Goal: Find specific page/section: Find specific page/section

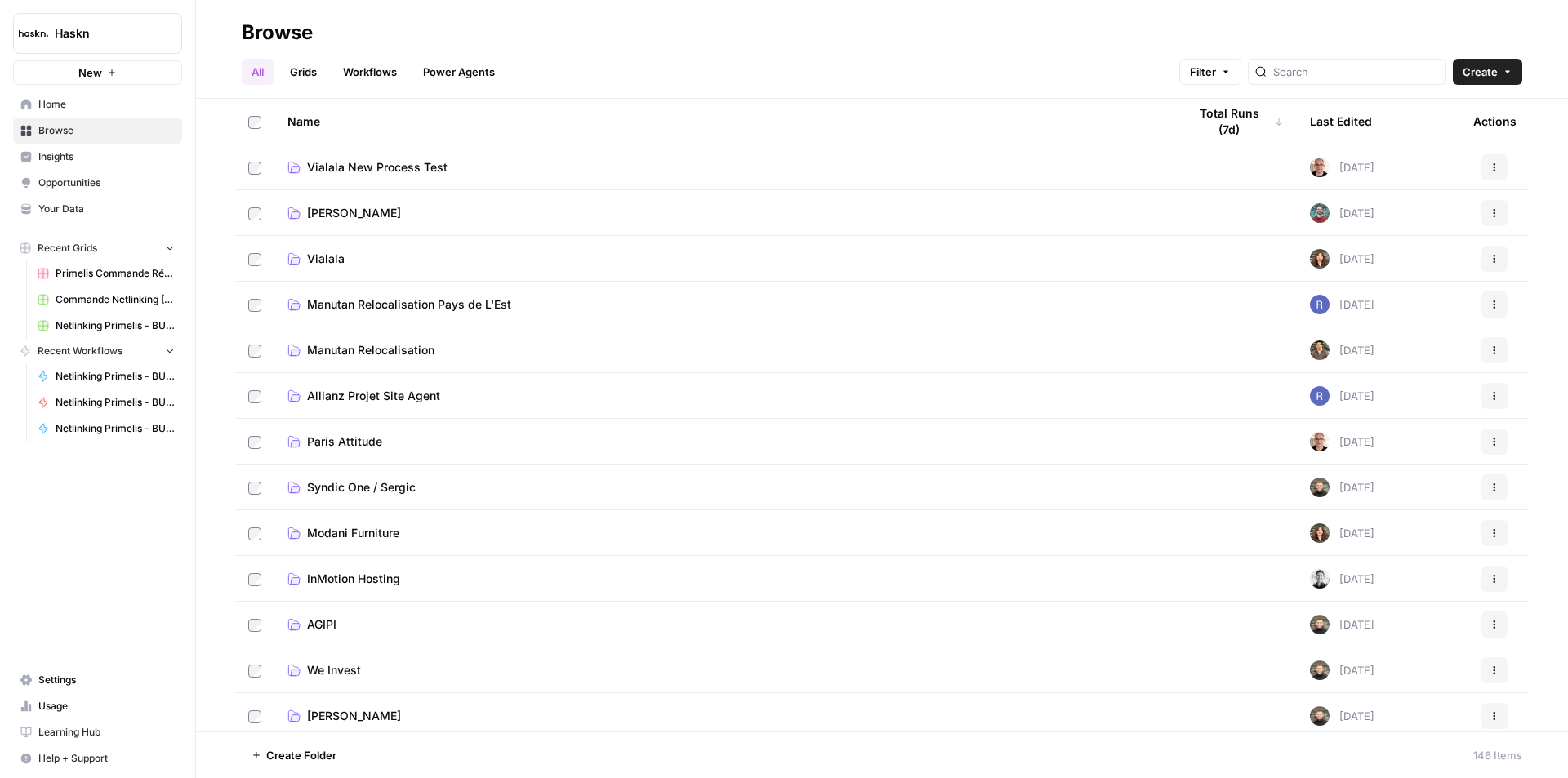
click at [1309, 82] on div at bounding box center [1347, 72] width 198 height 27
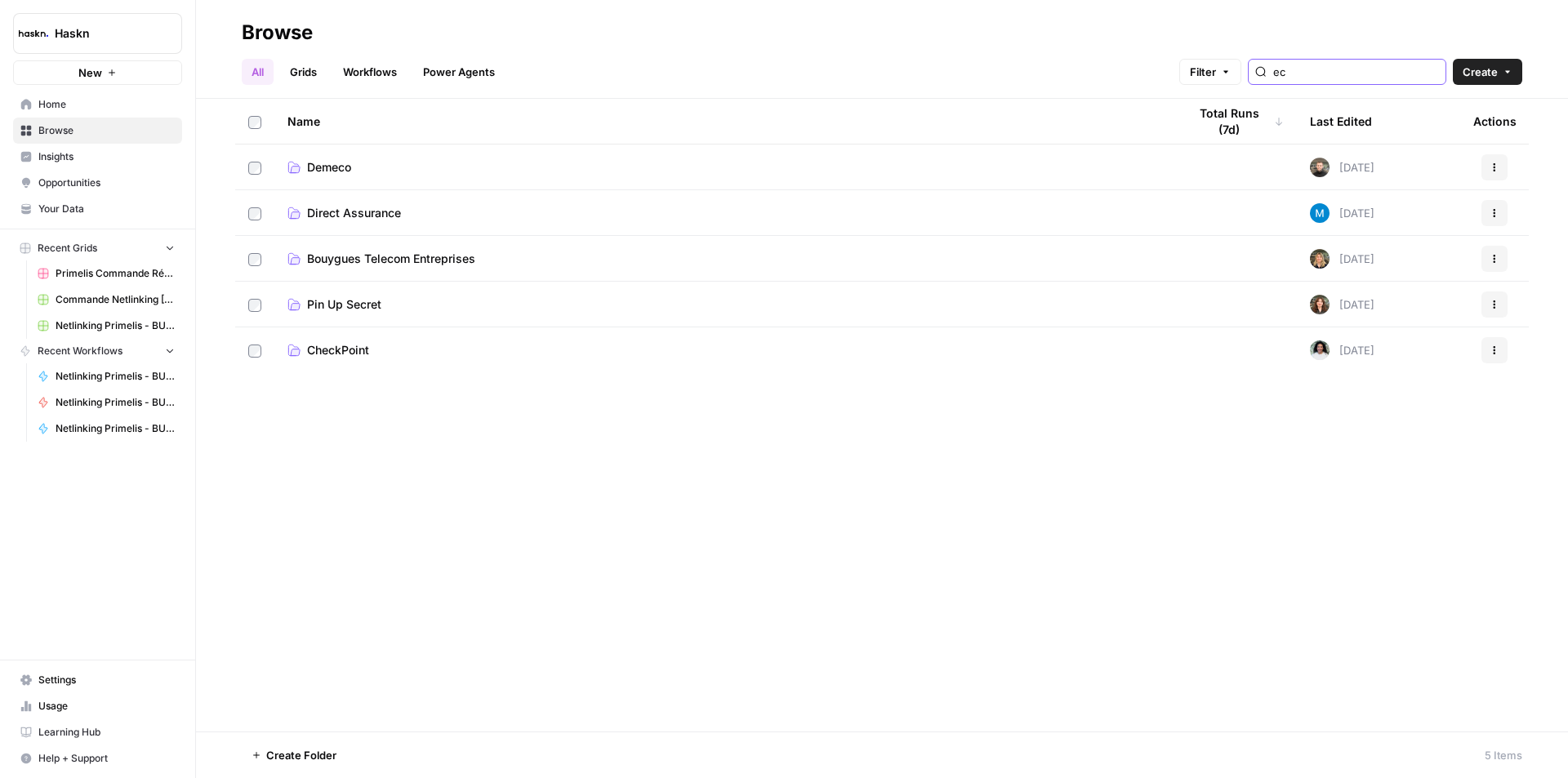
click at [1327, 70] on input "ec" at bounding box center [1356, 72] width 165 height 16
click at [1331, 68] on input "ec" at bounding box center [1356, 72] width 165 height 16
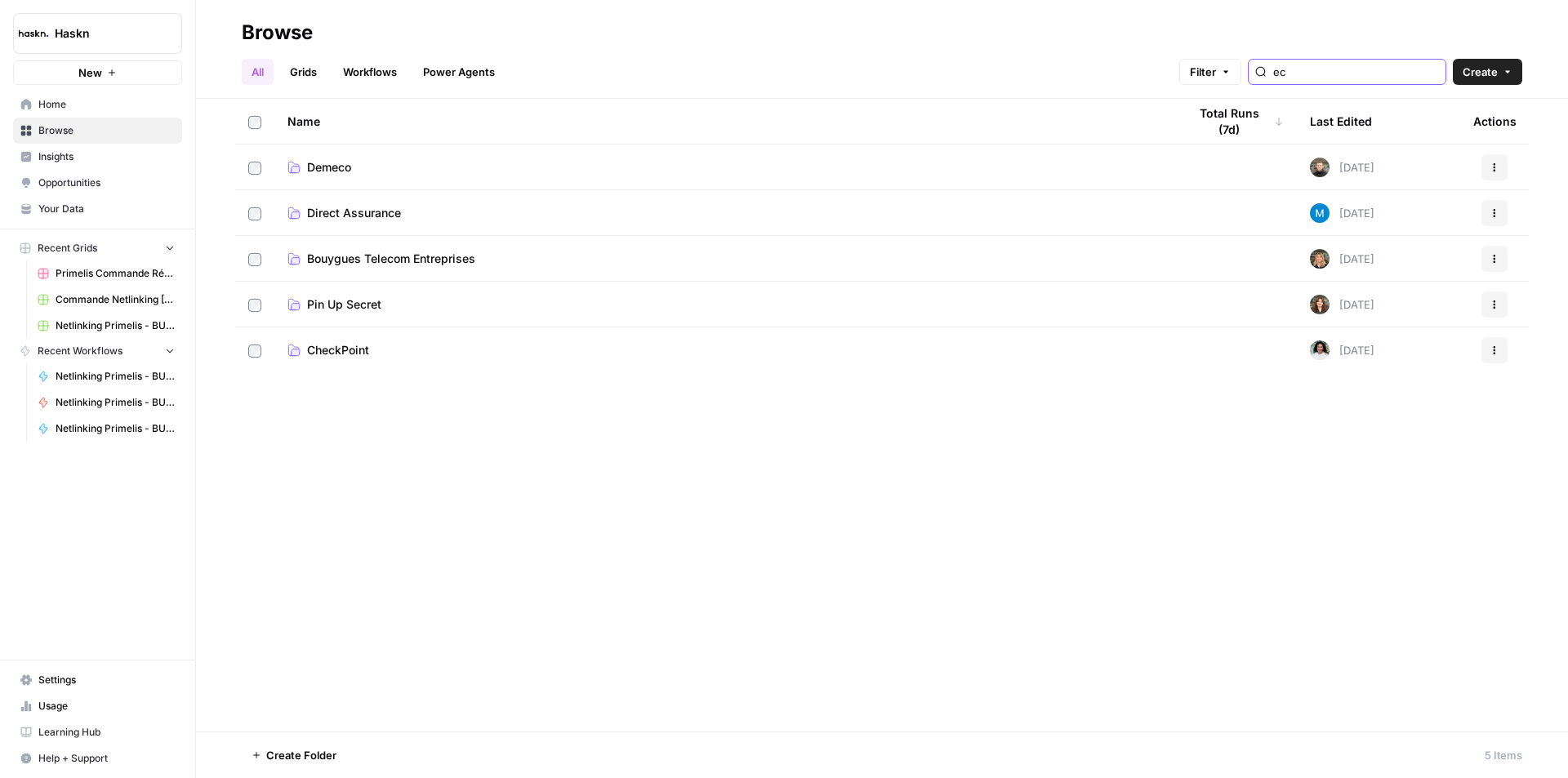
click at [1331, 68] on input "ec" at bounding box center [1356, 72] width 165 height 16
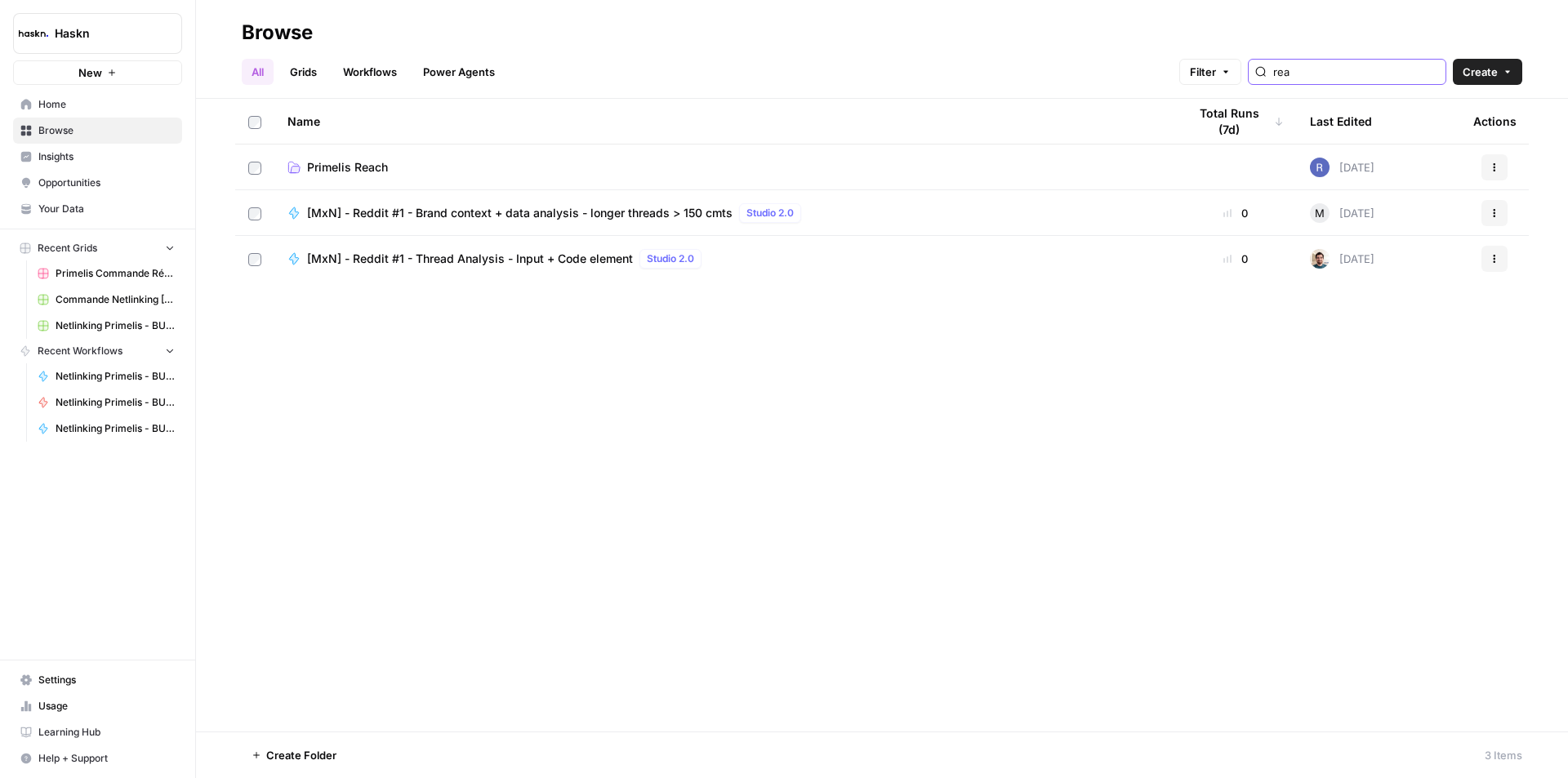
type input "rea"
click at [453, 169] on link "Primelis Reach" at bounding box center [724, 167] width 874 height 16
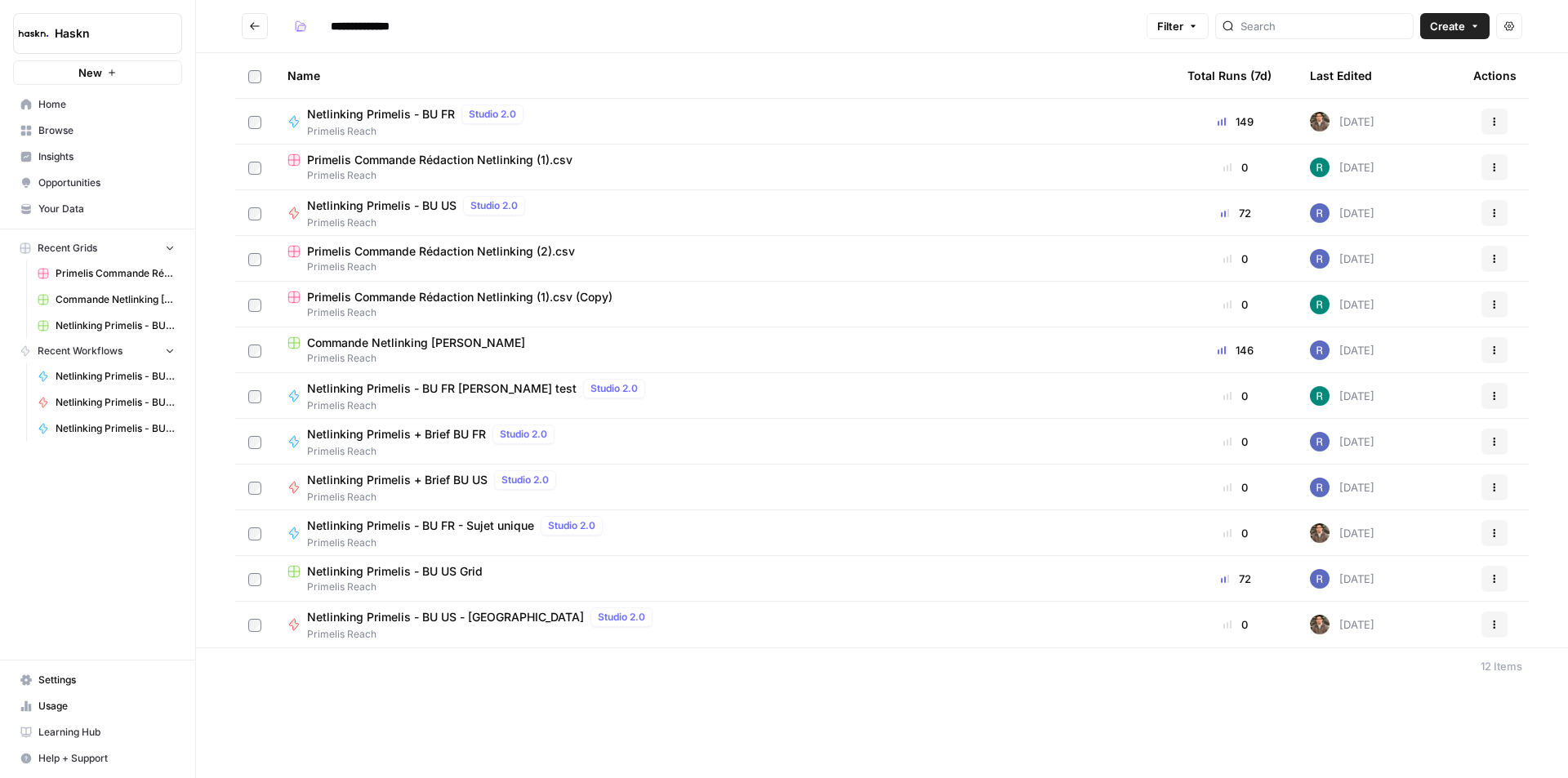
click at [311, 360] on span "Primelis Reach" at bounding box center [724, 358] width 874 height 15
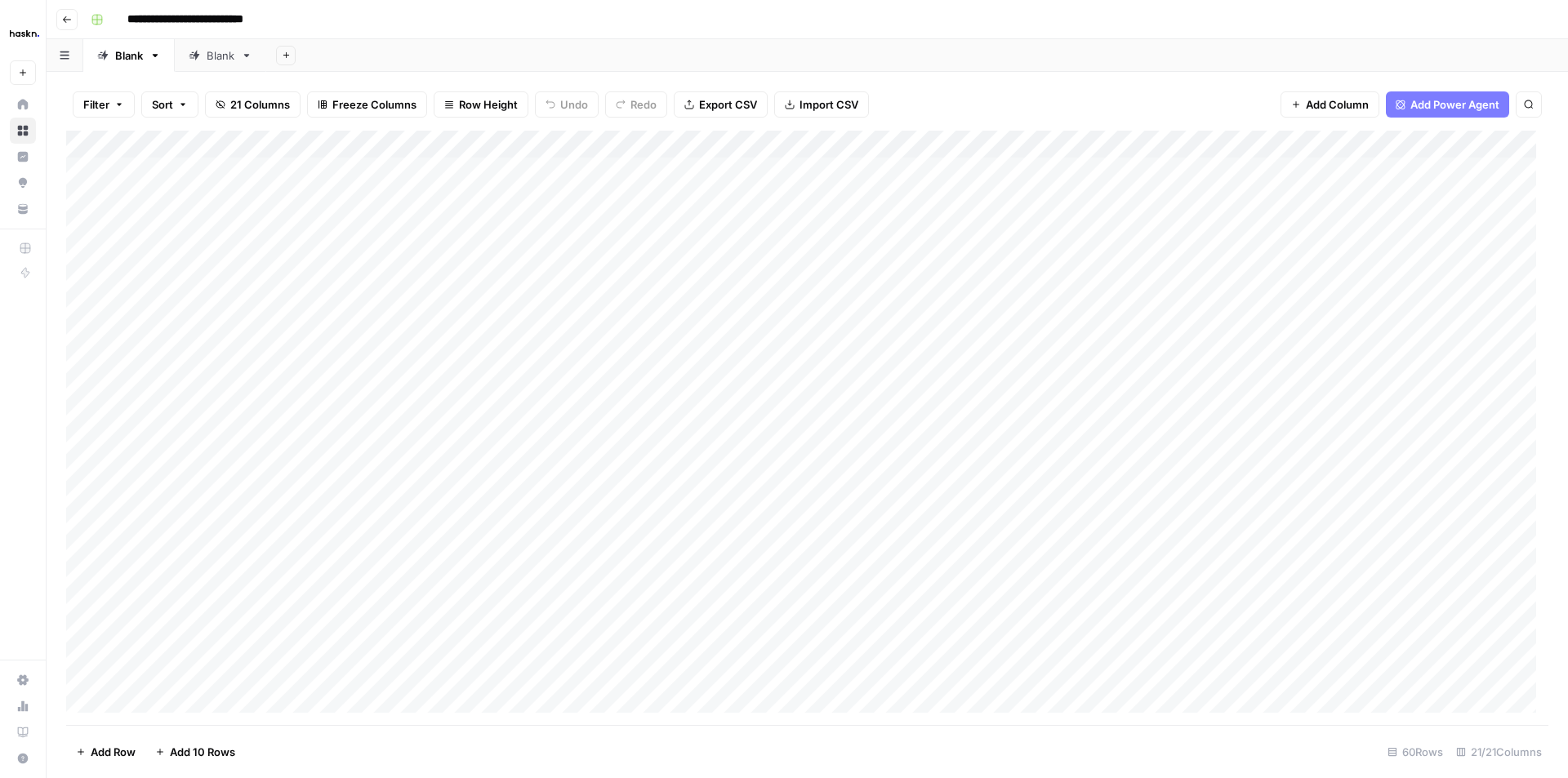
click at [67, 15] on icon "button" at bounding box center [66, 19] width 10 height 10
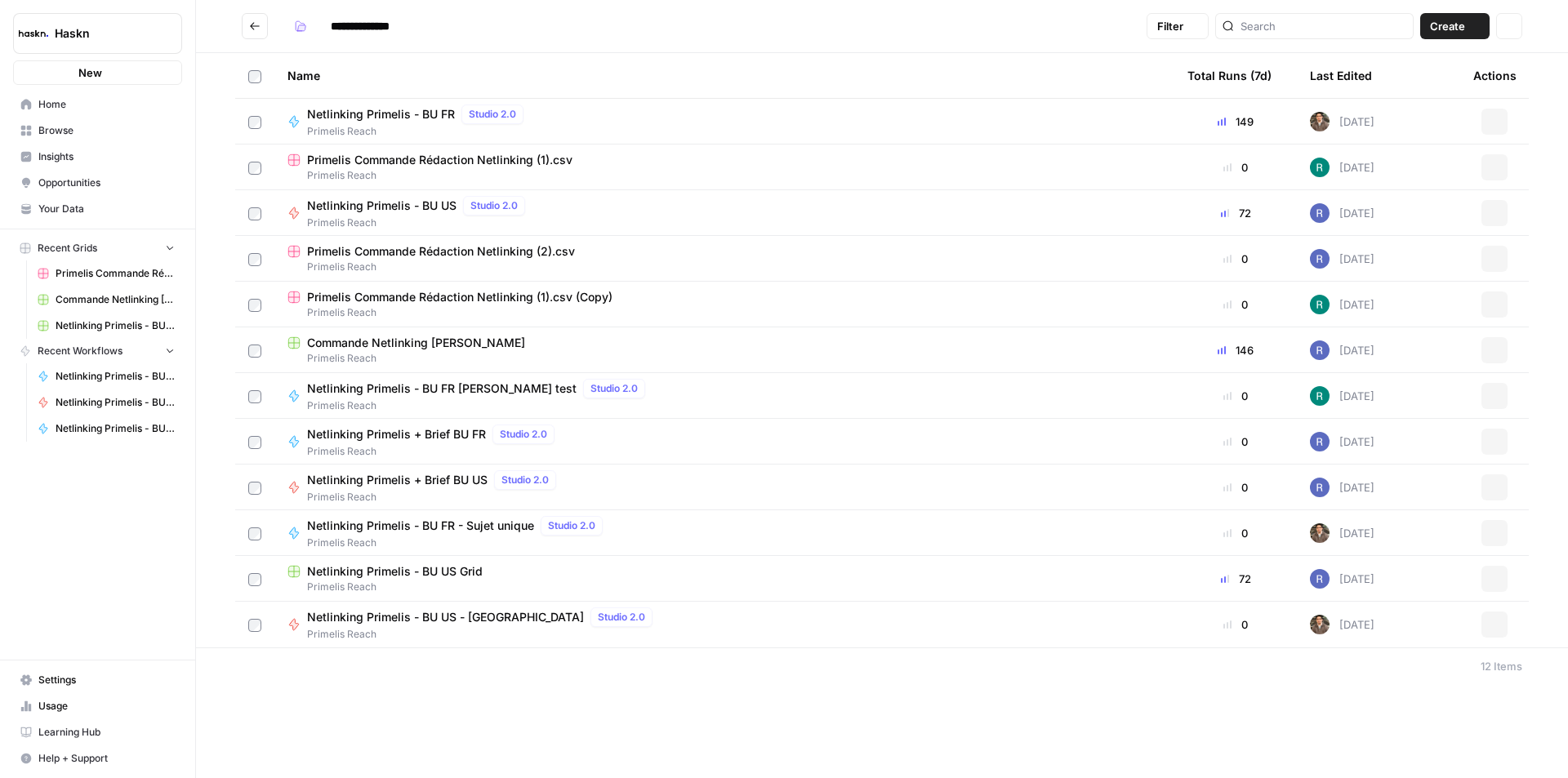
type input "**********"
click at [396, 247] on span "Primelis Commande Rédaction Netlinking (2).csv" at bounding box center [440, 251] width 268 height 16
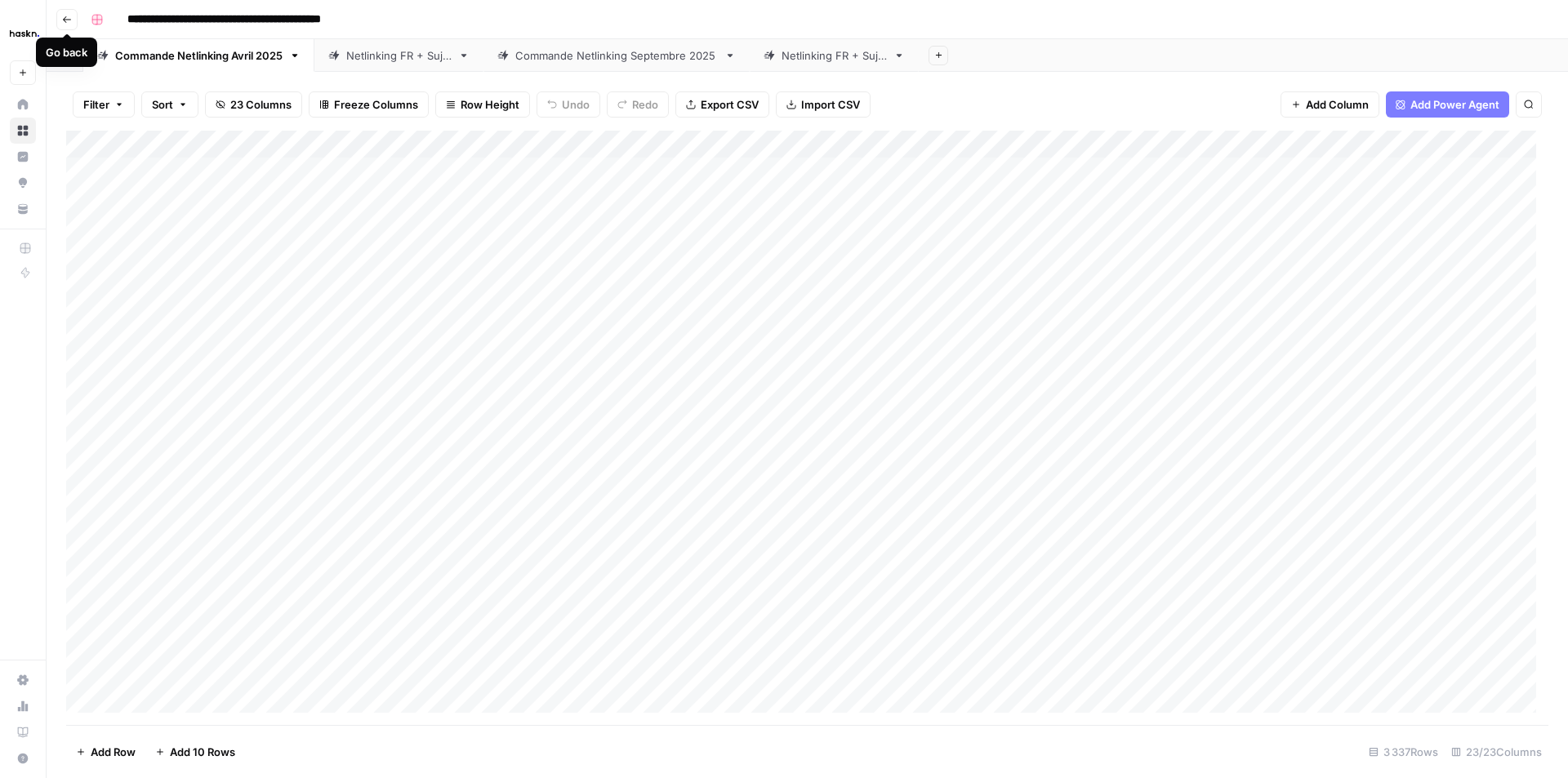
click at [73, 16] on button "Go back" at bounding box center [67, 19] width 21 height 21
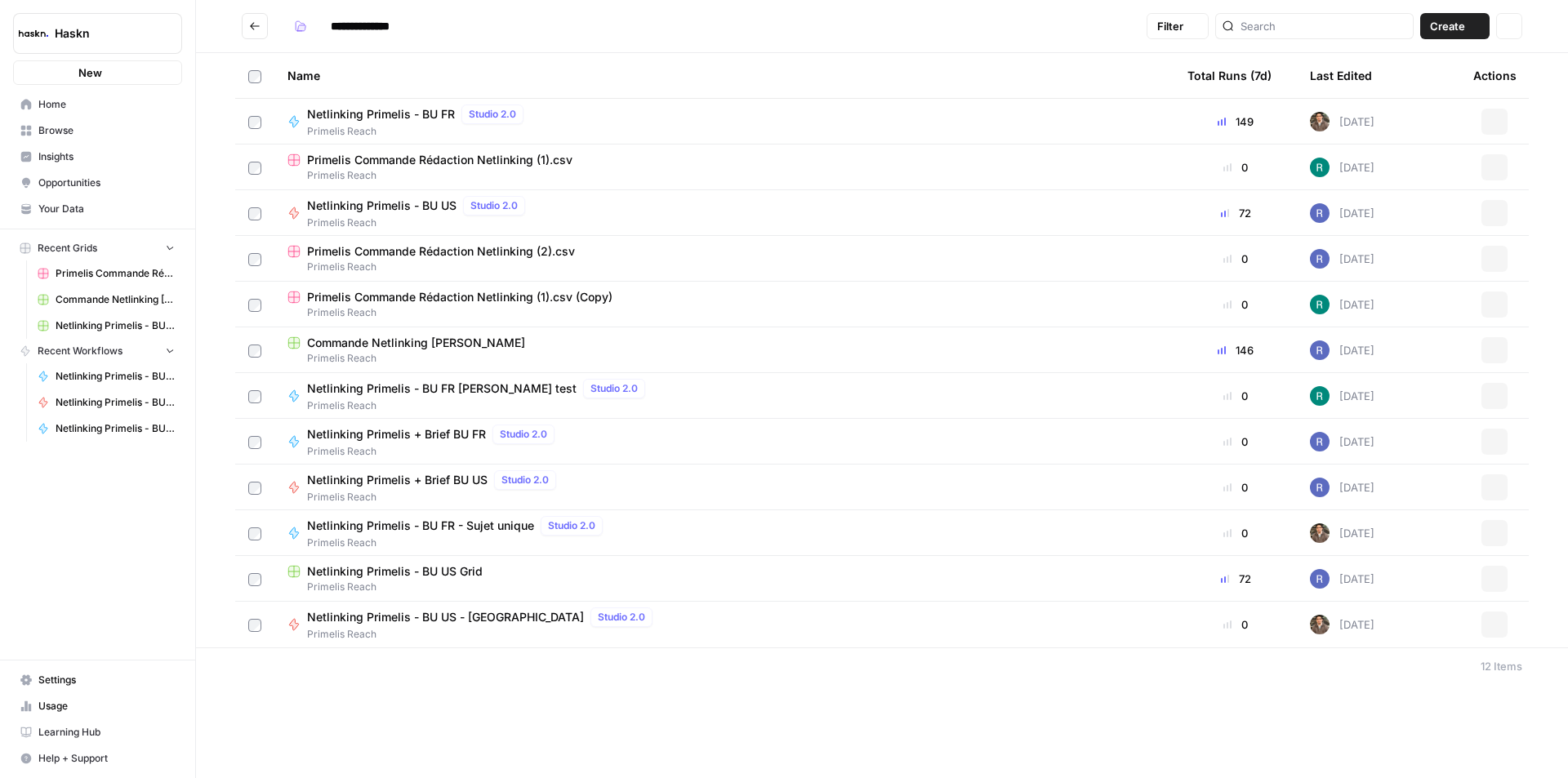
type input "**********"
click at [395, 372] on tbody "Netlinking Primelis - BU FR Studio 2.0 Primelis Reach 149 [DATE] Actions Primel…" at bounding box center [882, 373] width 1294 height 549
click at [395, 362] on span "Primelis Reach" at bounding box center [724, 358] width 874 height 15
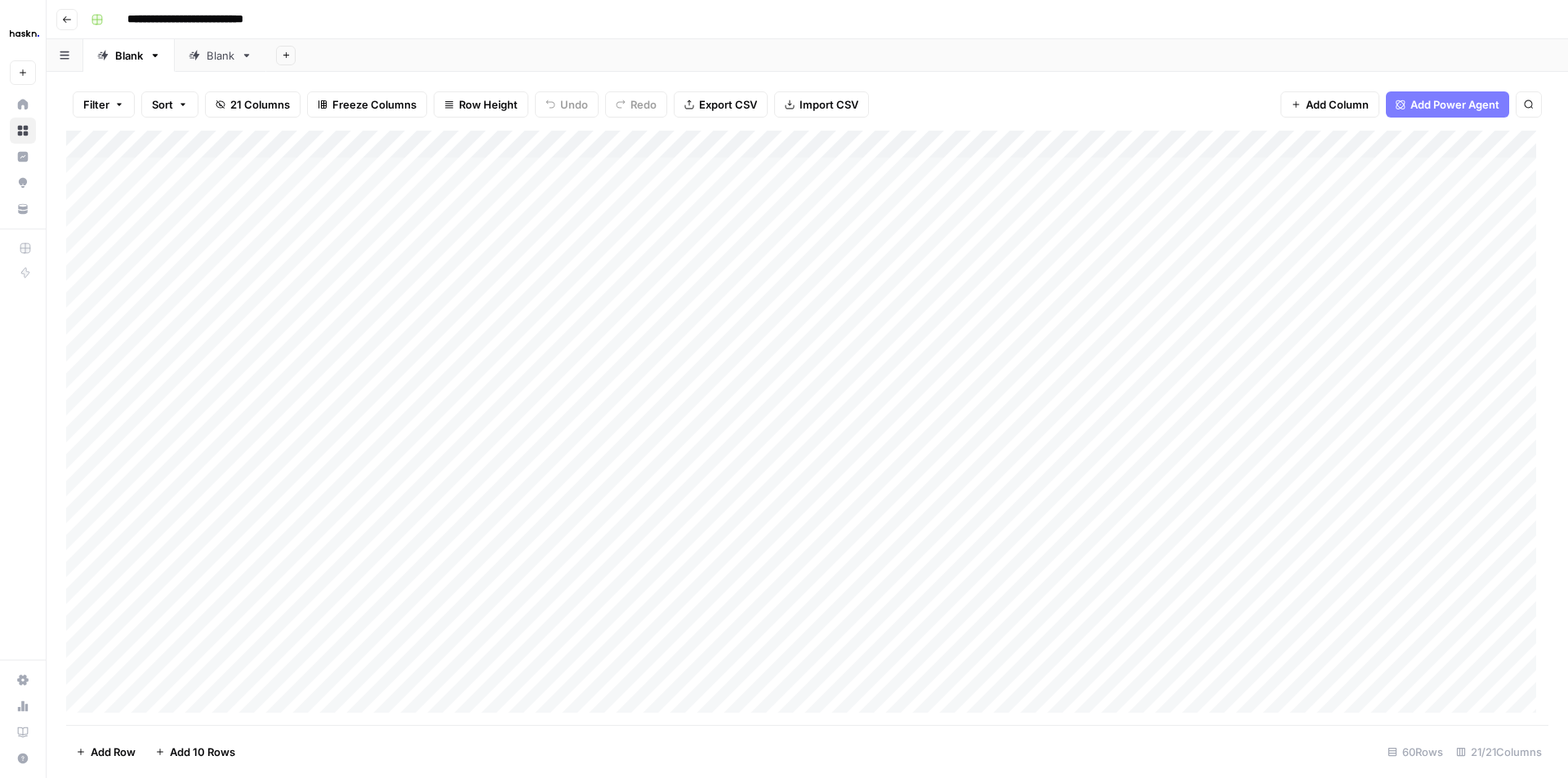
click at [221, 432] on div "Add Column" at bounding box center [807, 428] width 1482 height 594
click at [241, 426] on div "Add Column" at bounding box center [807, 428] width 1482 height 594
click at [69, 17] on icon "button" at bounding box center [66, 19] width 10 height 10
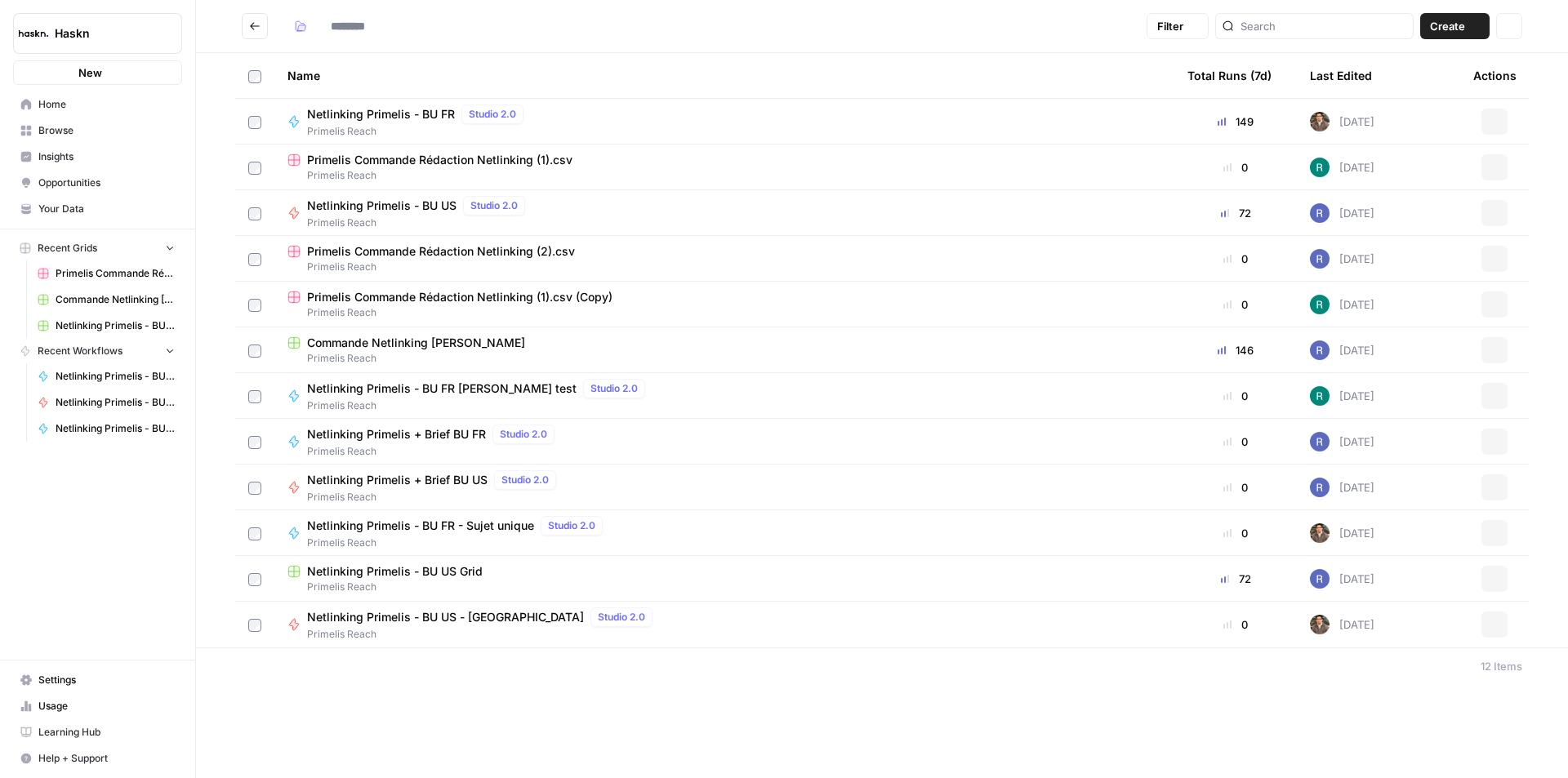
type input "**********"
click at [426, 572] on span "Netlinking Primelis - BU US Grid" at bounding box center [394, 571] width 176 height 16
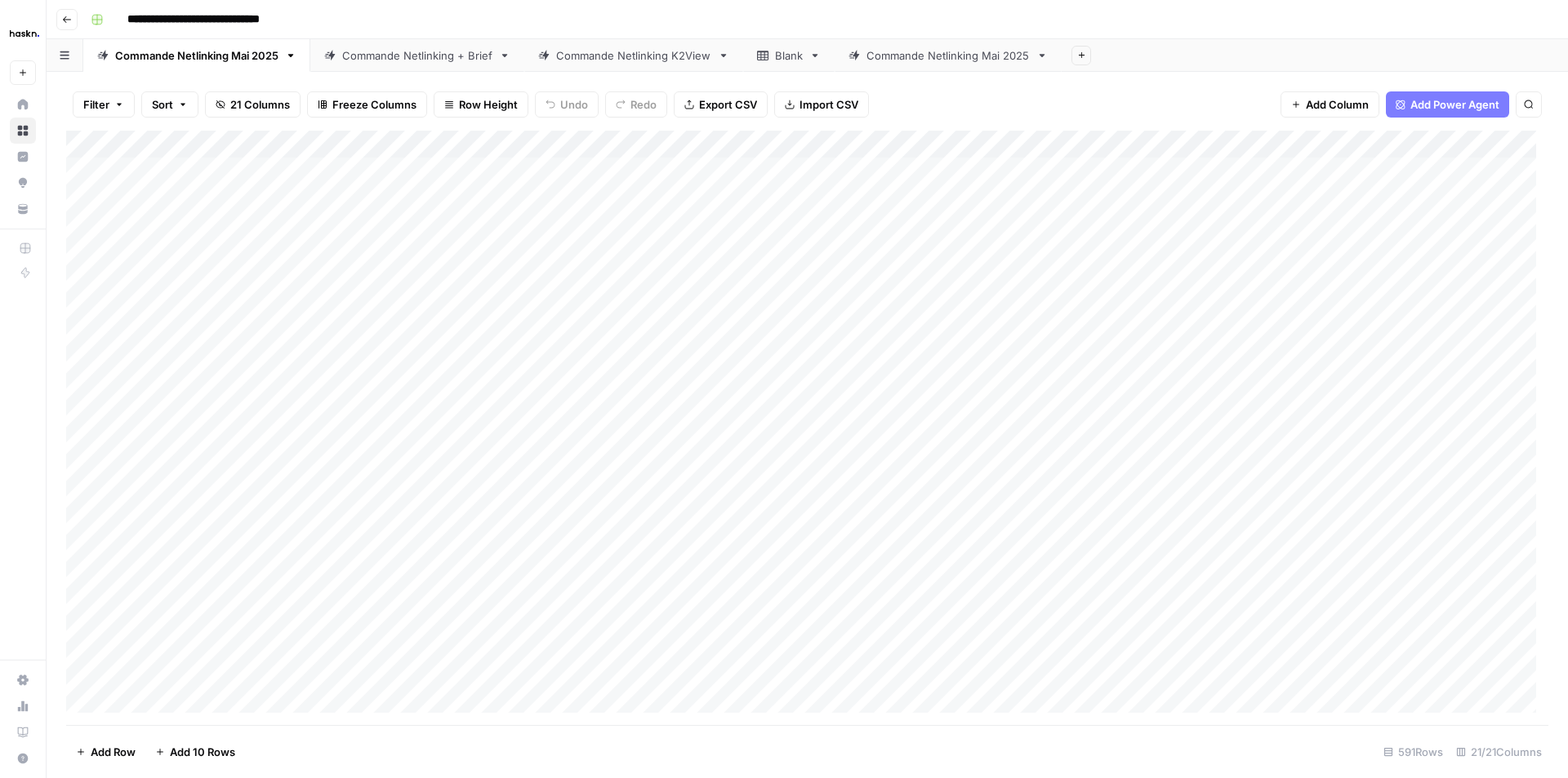
click at [58, 19] on button "Go back" at bounding box center [67, 19] width 21 height 21
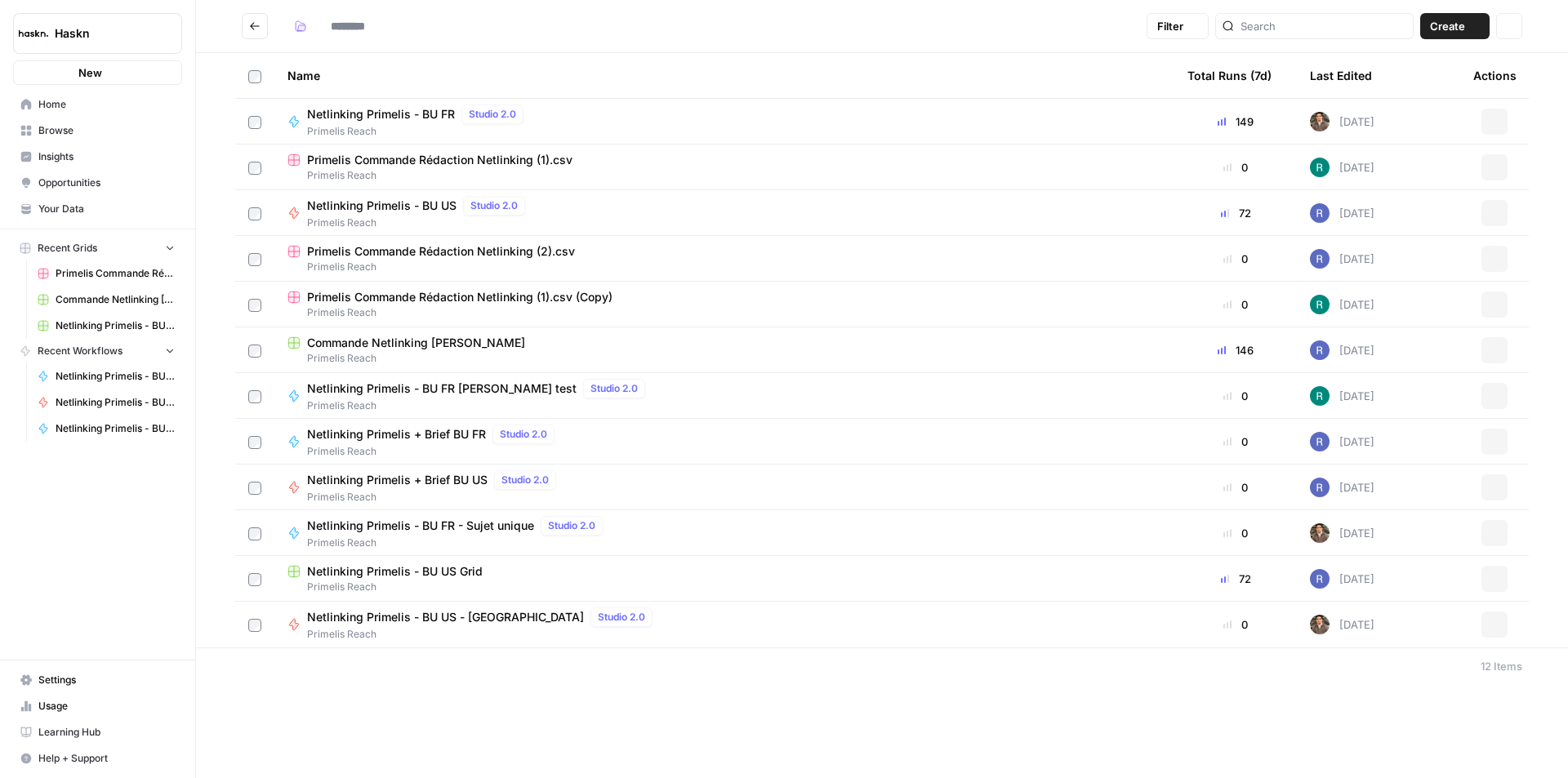
type input "**********"
click at [359, 432] on span "Netlinking Primelis + Brief BU FR" at bounding box center [396, 434] width 179 height 16
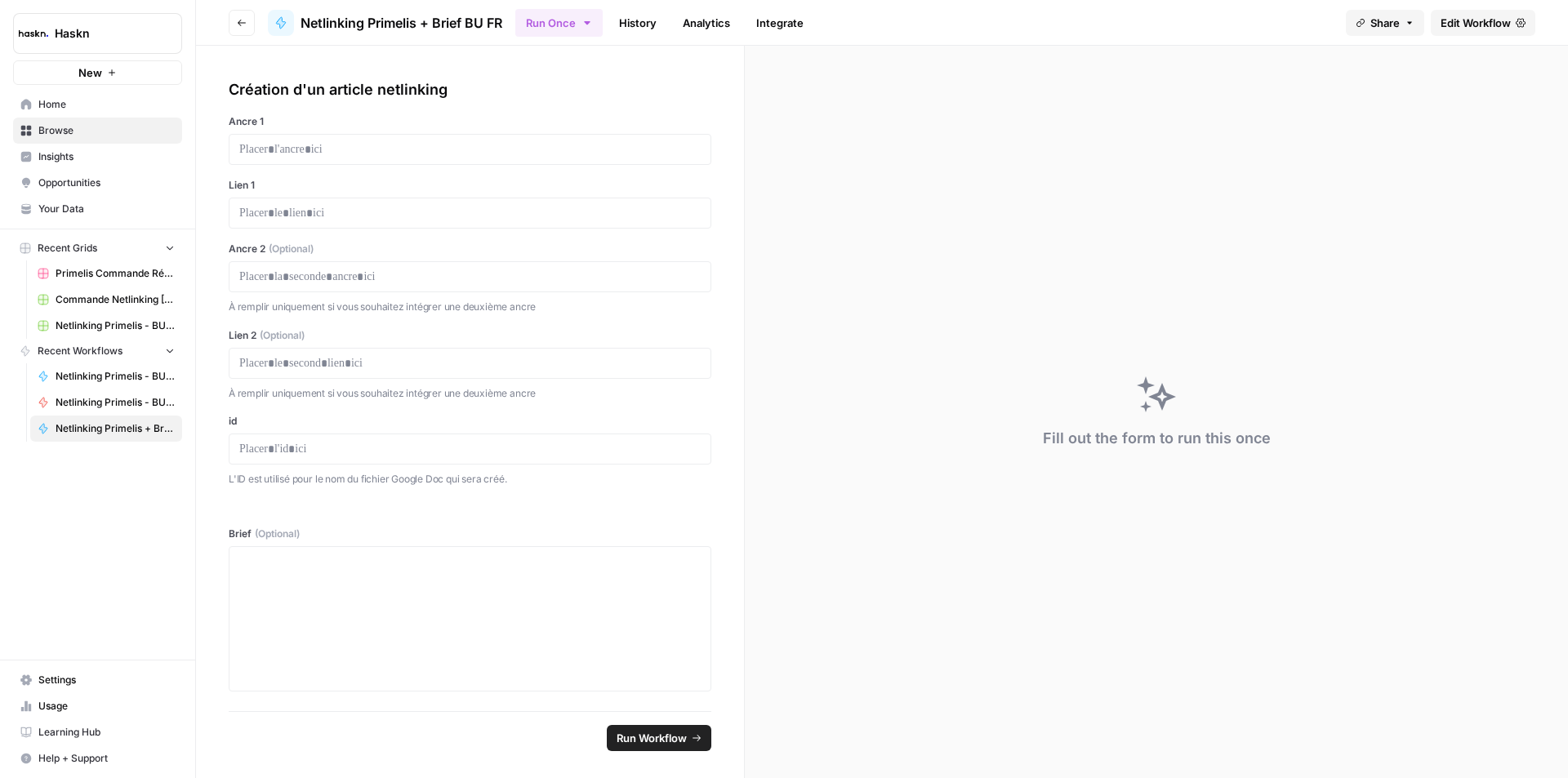
click at [1517, 14] on link "Edit Workflow" at bounding box center [1483, 23] width 104 height 27
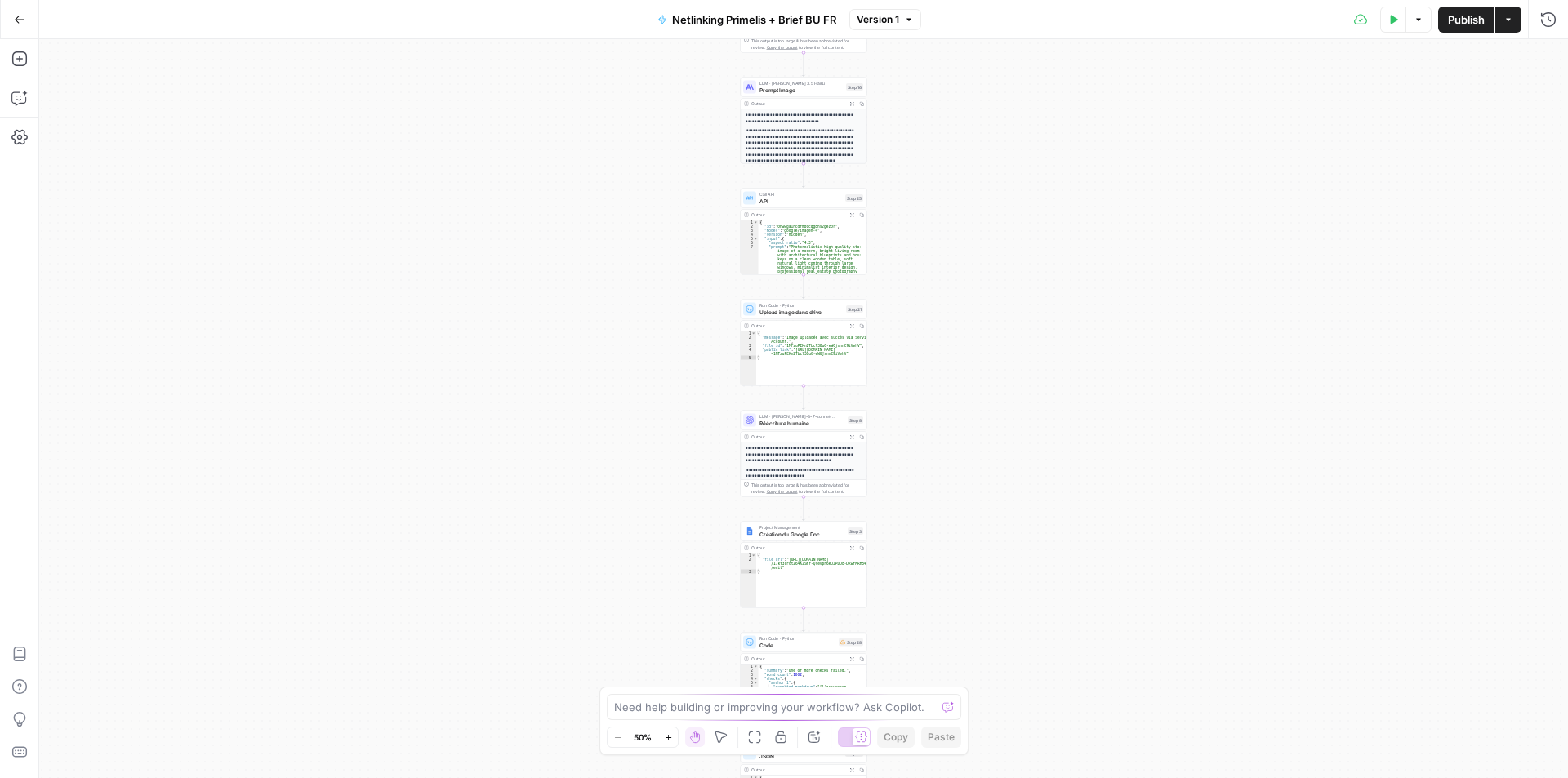
click at [17, 9] on button "Go Back" at bounding box center [19, 19] width 29 height 29
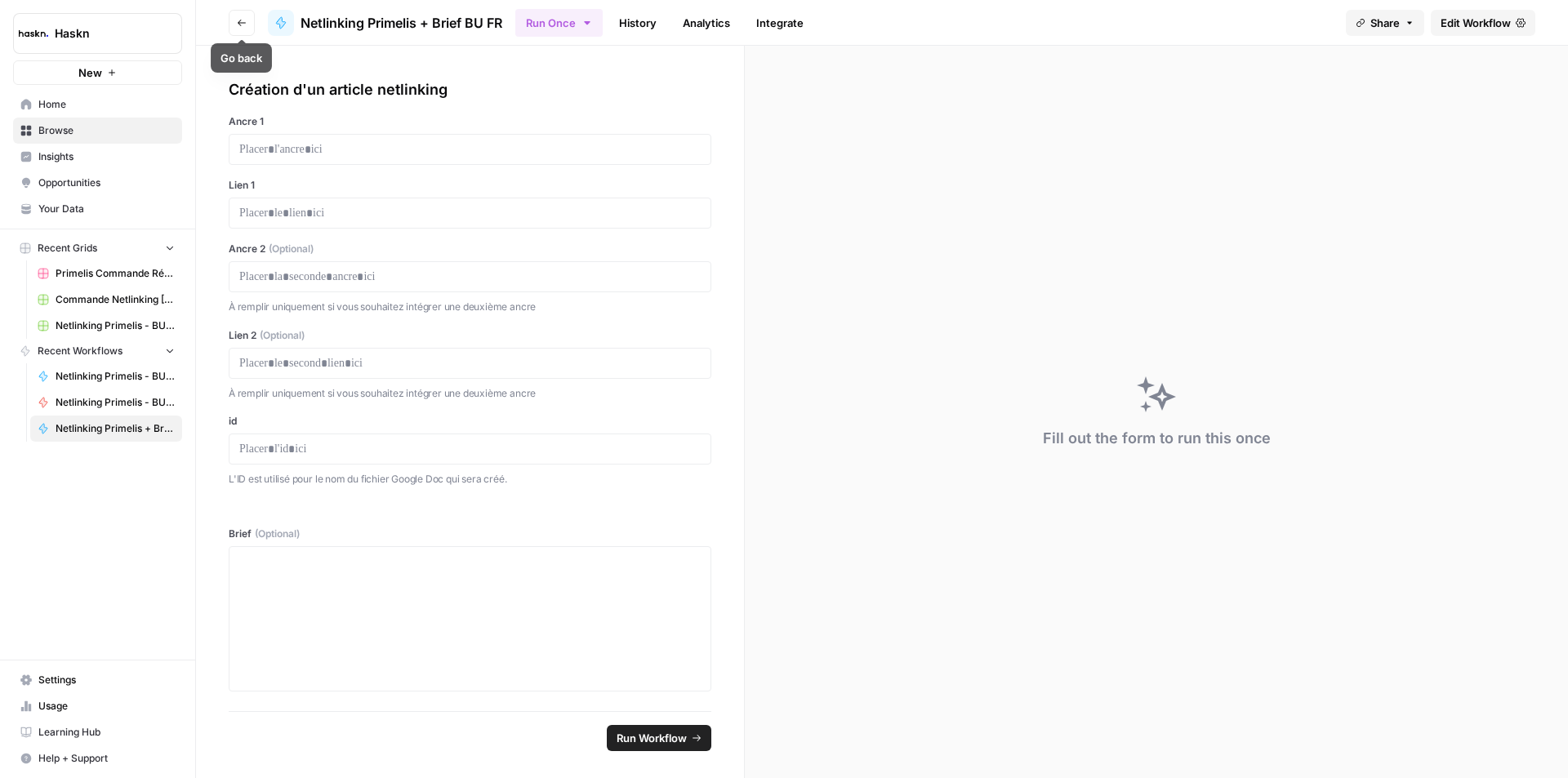
click at [231, 35] on button "Go back" at bounding box center [242, 23] width 27 height 27
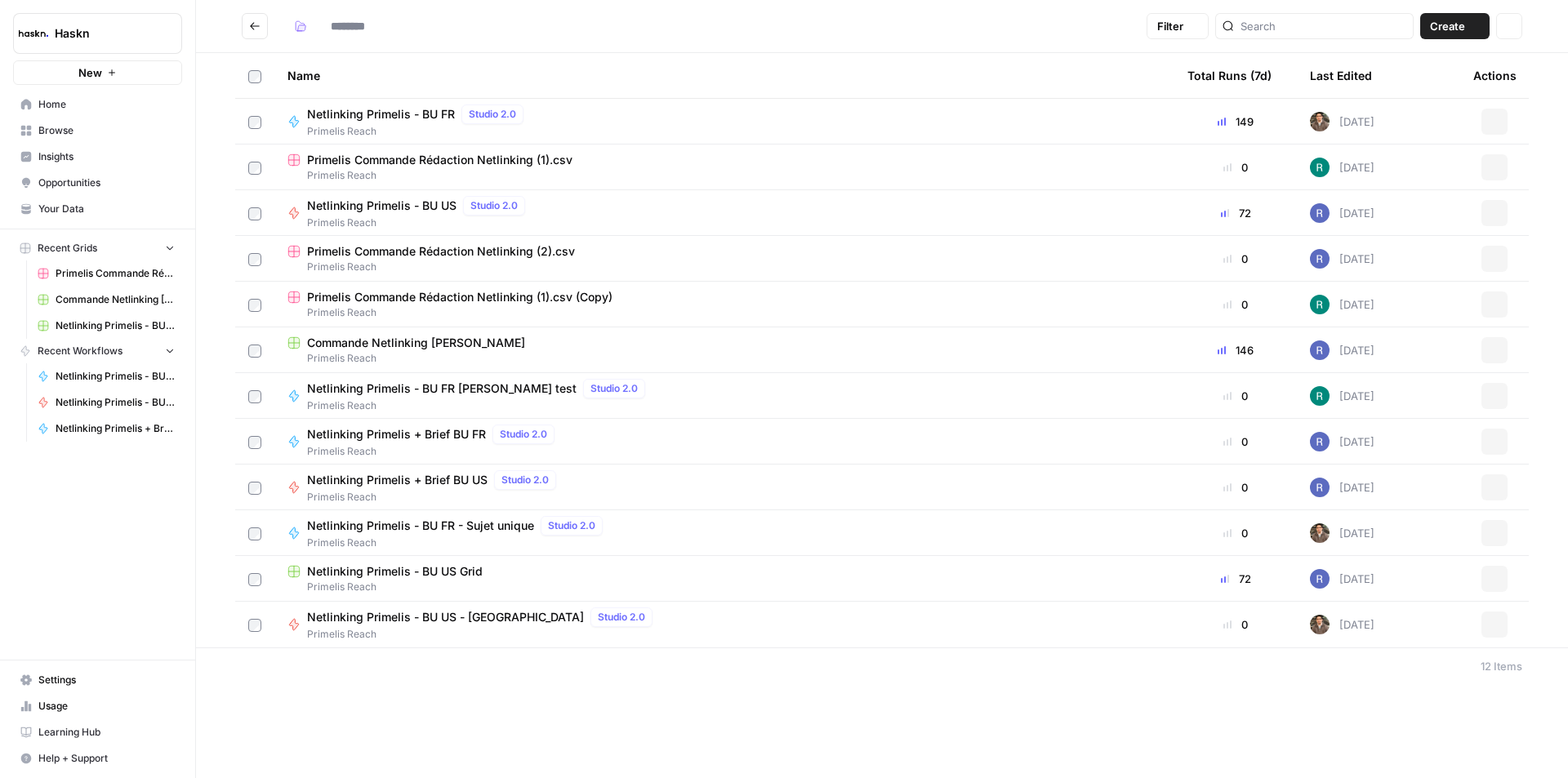
type input "**********"
click at [713, 646] on td "Netlinking Primelis - BU US - K2view Studio 2.0 Primelis Reach" at bounding box center [724, 625] width 900 height 46
